Goal: Navigation & Orientation: Find specific page/section

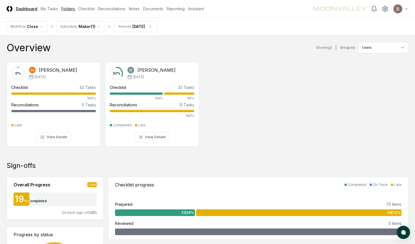
click at [66, 7] on link "Folders" at bounding box center [68, 9] width 14 height 6
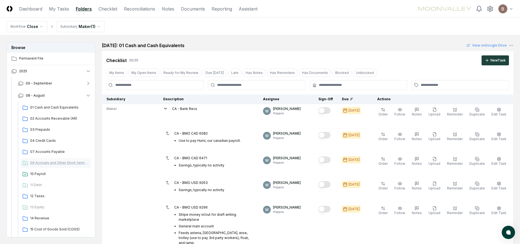
scroll to position [12, 0]
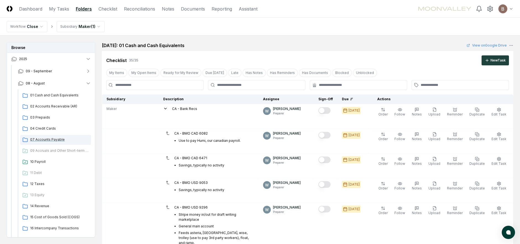
click at [56, 137] on span "07 Accounts Payable" at bounding box center [59, 139] width 59 height 5
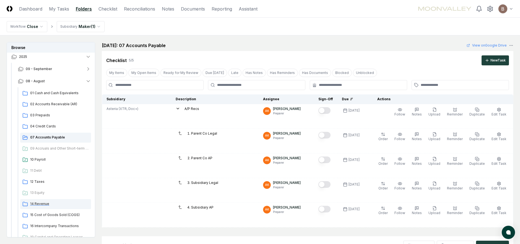
scroll to position [15, 0]
click at [48, 128] on span "04 Credit Cards" at bounding box center [59, 125] width 59 height 5
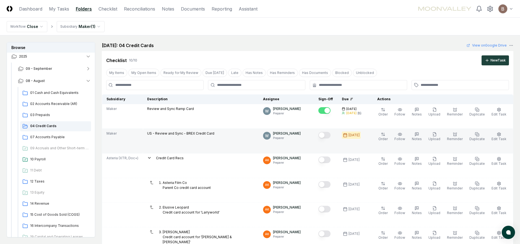
click at [329, 137] on button "Mark complete" at bounding box center [324, 135] width 12 height 7
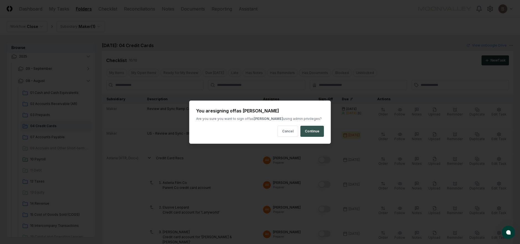
click at [317, 132] on button "Continue" at bounding box center [311, 131] width 23 height 11
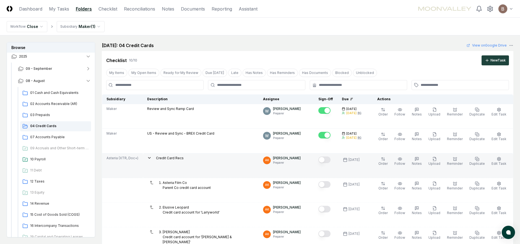
click at [149, 158] on icon at bounding box center [149, 157] width 4 height 4
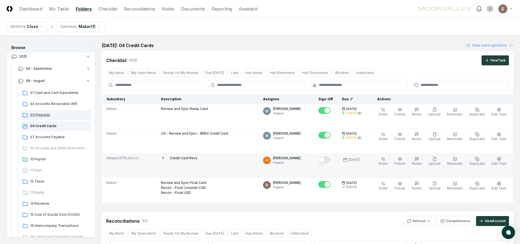
click at [43, 114] on span "03 Prepaids" at bounding box center [59, 114] width 59 height 5
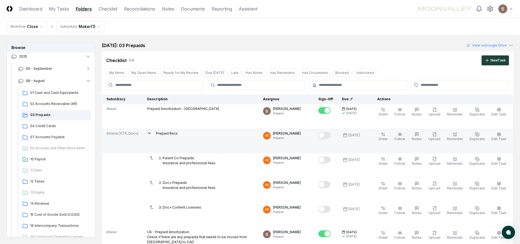
click at [149, 132] on icon at bounding box center [149, 133] width 4 height 4
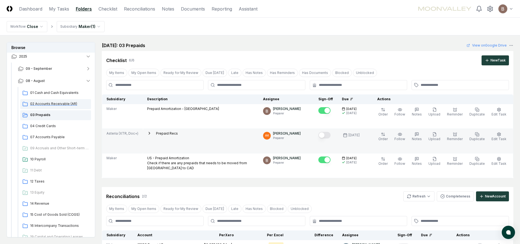
click at [47, 101] on span "02 Accounts Receivable (AR)" at bounding box center [59, 103] width 59 height 5
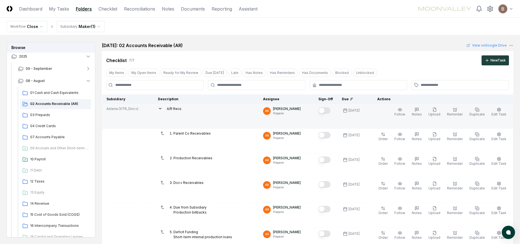
click at [162, 109] on icon at bounding box center [160, 108] width 4 height 4
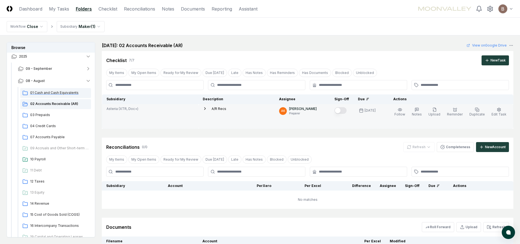
click at [57, 94] on span "01 Cash and Cash Equivalents" at bounding box center [59, 92] width 59 height 5
